Goal: Register for event/course

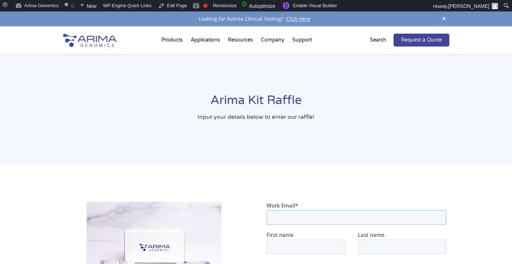
click at [300, 216] on input "Work Email *" at bounding box center [357, 217] width 180 height 14
type input "alex@arimagenomics.com"
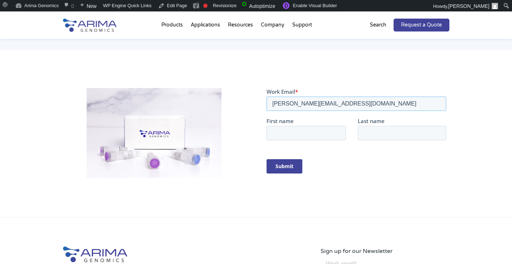
scroll to position [115, 0]
click at [316, 130] on input "t" at bounding box center [306, 132] width 79 height 14
type input "test"
click at [369, 125] on input "Last name" at bounding box center [402, 132] width 88 height 14
type input "test"
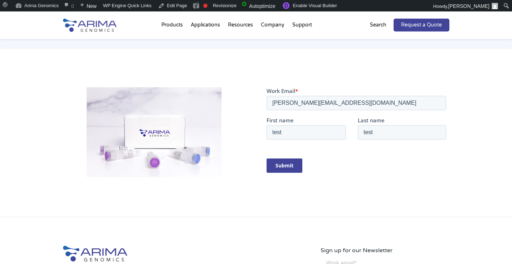
click at [292, 163] on input "Submit" at bounding box center [285, 165] width 36 height 14
